Goal: Task Accomplishment & Management: Use online tool/utility

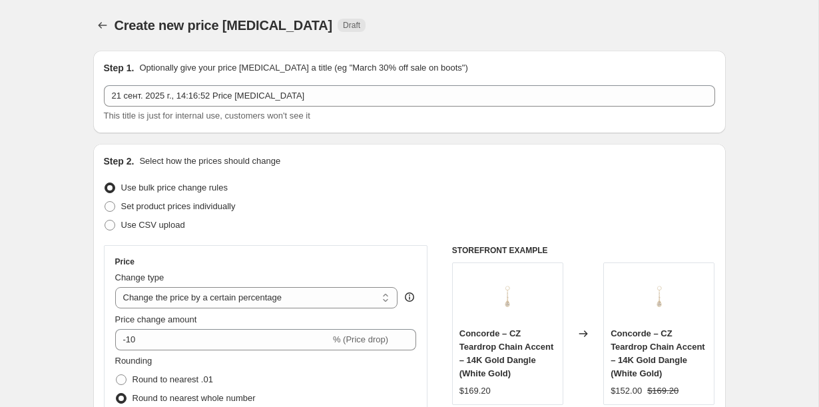
select select "percentage"
select select "vendor"
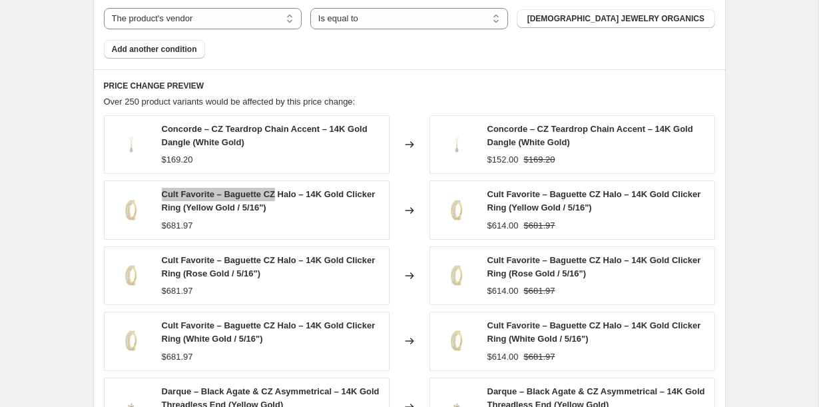
scroll to position [827, 0]
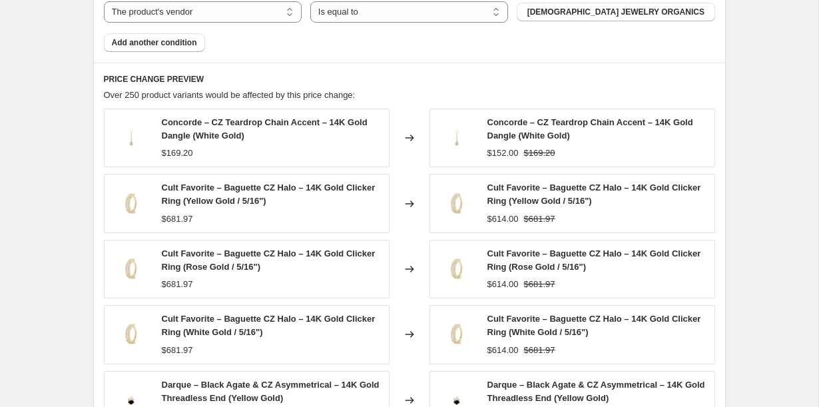
click at [400, 119] on div "Changed to" at bounding box center [410, 138] width 40 height 59
click at [488, 123] on span "Concorde – CZ Teardrop Chain Accent – 14K Gold Dangle (White Gold)" at bounding box center [591, 128] width 206 height 23
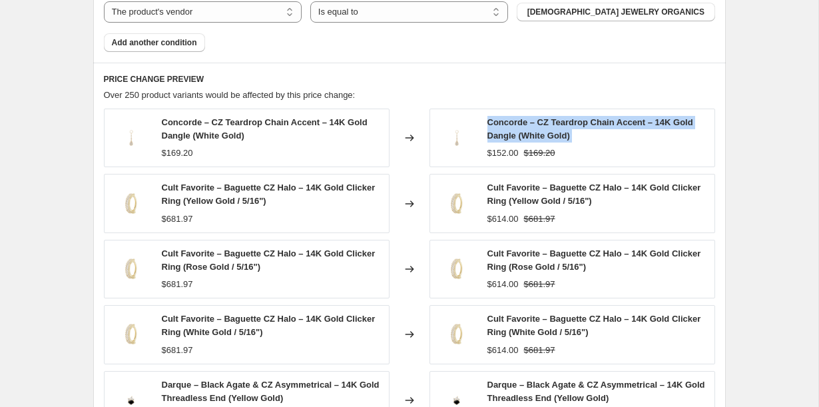
click at [488, 123] on span "Concorde – CZ Teardrop Chain Accent – 14K Gold Dangle (White Gold)" at bounding box center [591, 128] width 206 height 23
drag, startPoint x: 518, startPoint y: 133, endPoint x: 485, endPoint y: 123, distance: 34.3
click at [485, 123] on div "Concorde – CZ Teardrop Chain Accent – 14K Gold Dangle (White Gold) $152.00 $169…" at bounding box center [573, 138] width 286 height 59
copy span "Concorde – CZ Teardrop Chain Accent – 14K Gold Dangle"
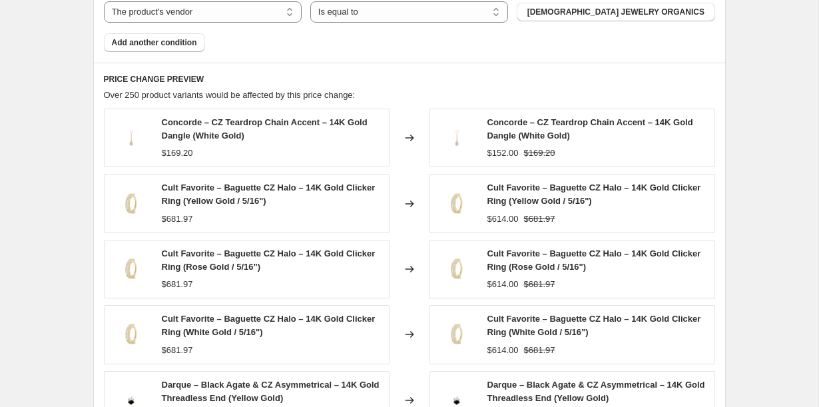
click at [448, 81] on h6 "PRICE CHANGE PREVIEW" at bounding box center [410, 79] width 612 height 11
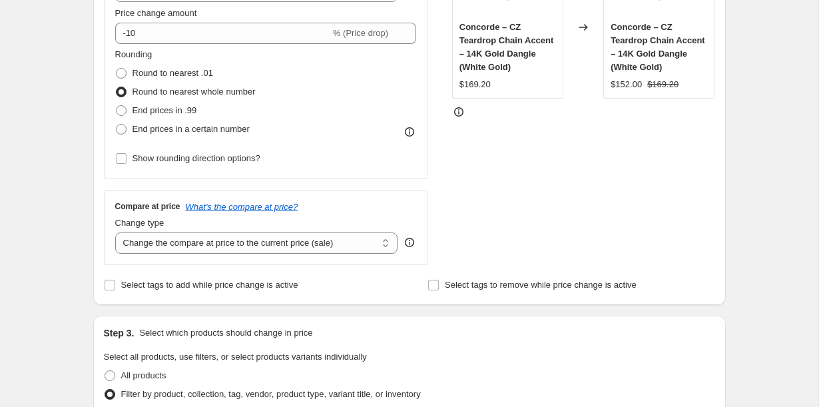
scroll to position [55, 0]
